Goal: Information Seeking & Learning: Learn about a topic

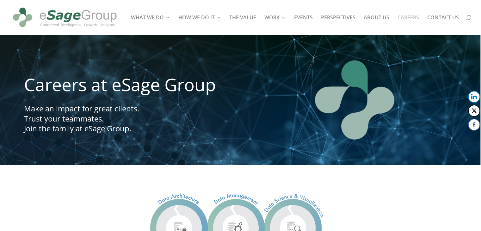
click at [414, 21] on link "CAREERS" at bounding box center [407, 25] width 21 height 20
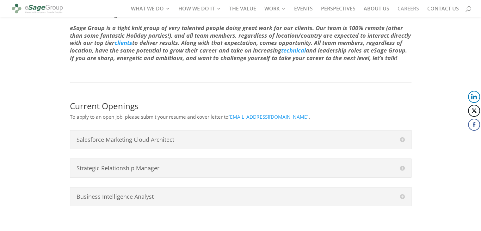
scroll to position [273, 0]
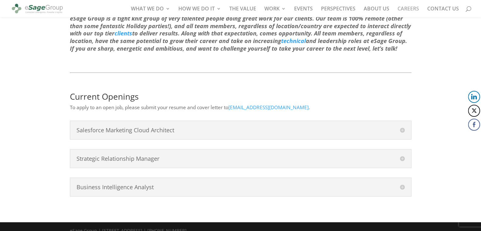
click at [177, 184] on h4 "Business Intelligence Analyst" at bounding box center [241, 187] width 328 height 6
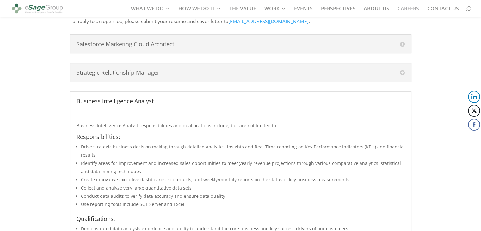
scroll to position [359, 0]
click at [403, 70] on h4 "Strategic Relationship Manager" at bounding box center [241, 73] width 328 height 6
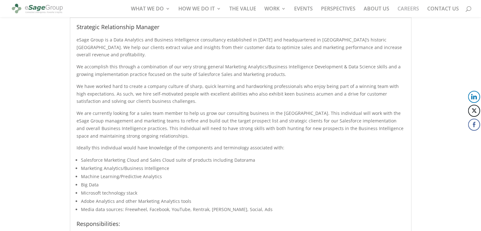
scroll to position [278, 0]
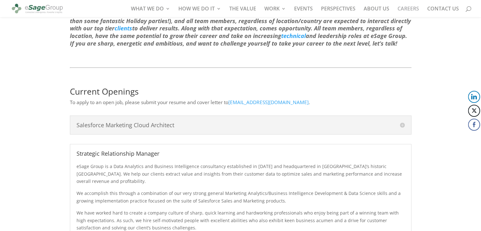
click at [402, 150] on h4 "Strategic Relationship Manager" at bounding box center [241, 153] width 328 height 6
click at [400, 150] on h4 "Strategic Relationship Manager" at bounding box center [241, 153] width 328 height 6
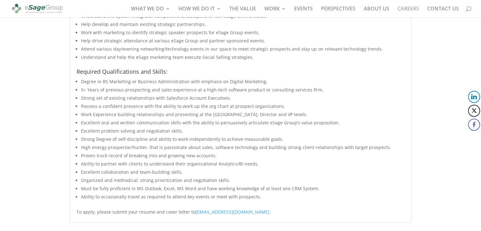
scroll to position [784, 0]
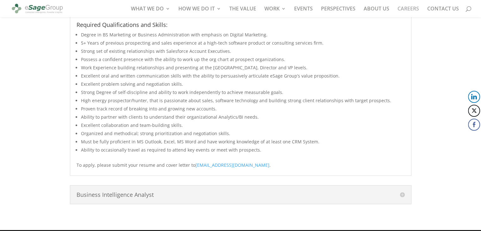
drag, startPoint x: 398, startPoint y: 155, endPoint x: 401, endPoint y: 158, distance: 4.3
click at [401, 161] on p "To apply, please submit your resume and cover letter to [EMAIL_ADDRESS][DOMAIN_…" at bounding box center [241, 165] width 328 height 8
click at [403, 192] on h4 "Business Intelligence Analyst" at bounding box center [241, 195] width 328 height 6
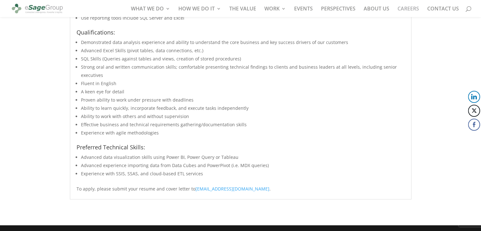
scroll to position [548, 0]
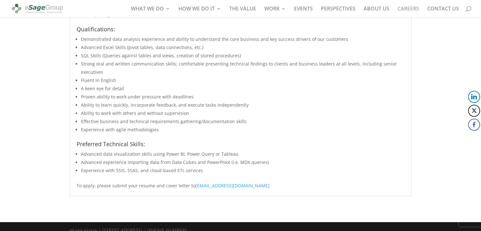
click at [371, 166] on li "Experience with SSIS, SSAS, and cloud-based ETL services" at bounding box center [243, 170] width 324 height 8
